Goal: Task Accomplishment & Management: Check status

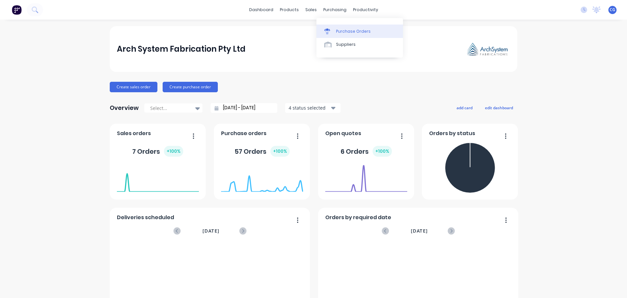
click at [347, 32] on div "Purchase Orders" at bounding box center [353, 31] width 35 height 6
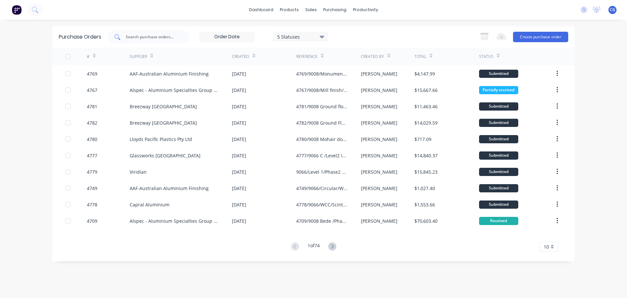
click at [128, 37] on input "text" at bounding box center [152, 37] width 54 height 7
type input "CAPRAL"
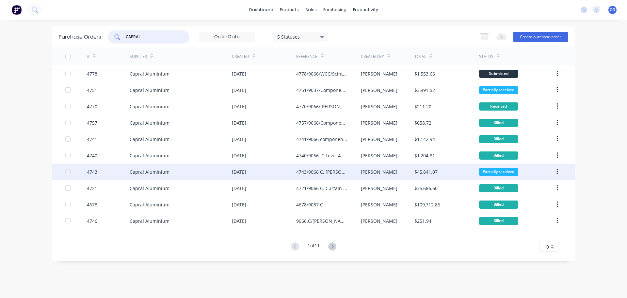
click at [164, 172] on div "Capral Aluminium" at bounding box center [150, 171] width 40 height 7
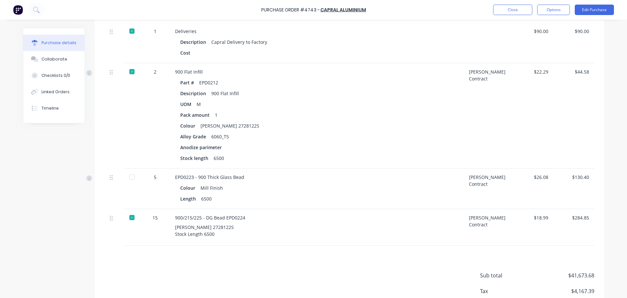
scroll to position [3408, 0]
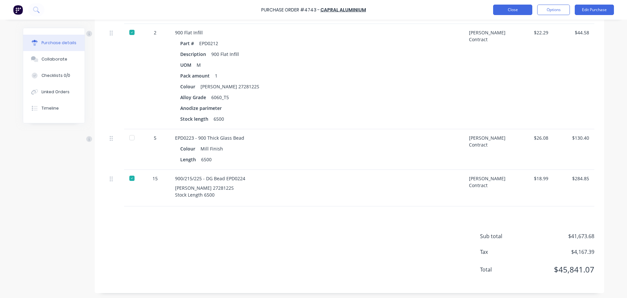
click at [518, 8] on button "Close" at bounding box center [512, 10] width 39 height 10
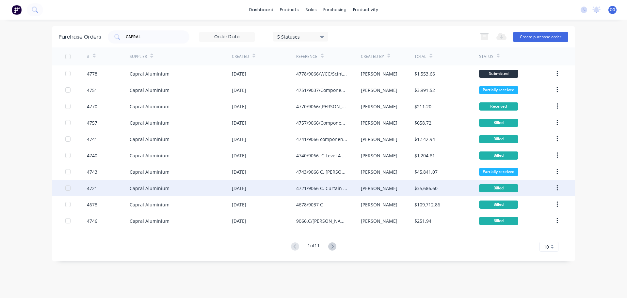
click at [336, 188] on div "4721/9066 C. Curtain Wall" at bounding box center [321, 188] width 51 height 7
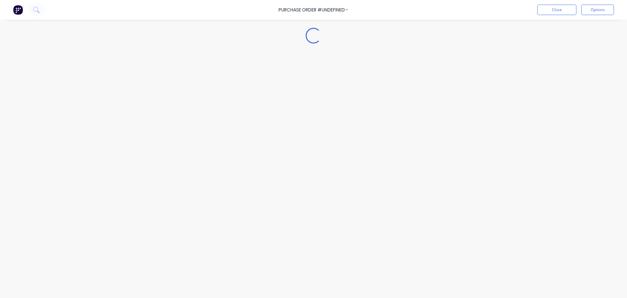
type textarea "x"
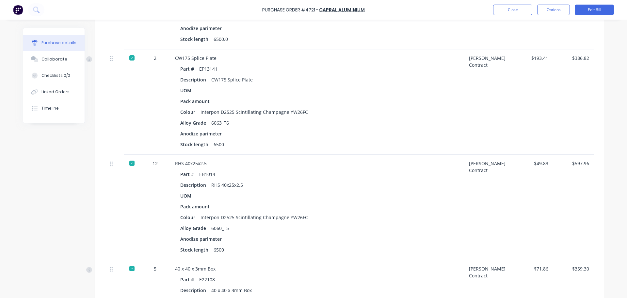
scroll to position [882, 0]
